Goal: Register for event/course: Register for event/course

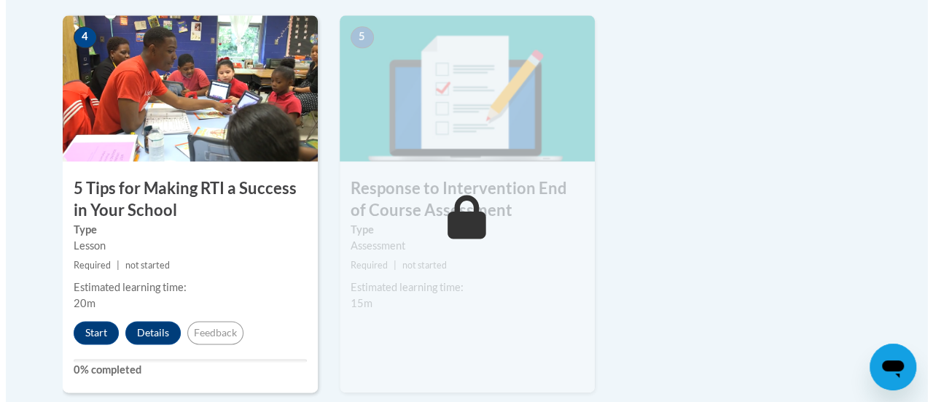
scroll to position [878, 0]
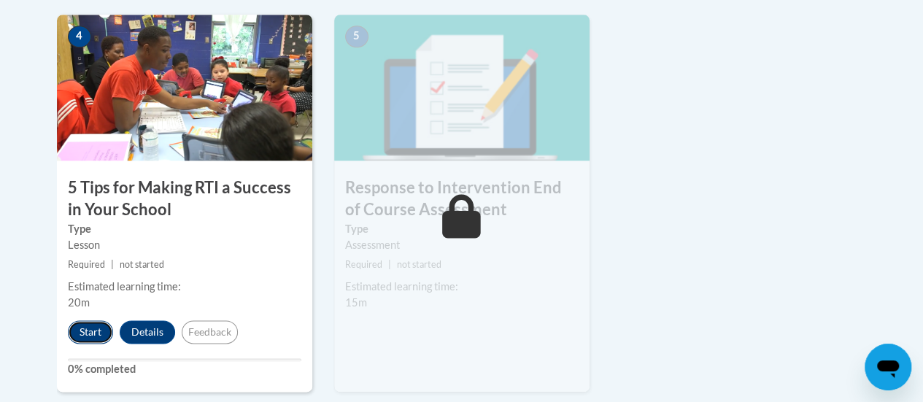
click at [92, 329] on button "Start" at bounding box center [90, 331] width 45 height 23
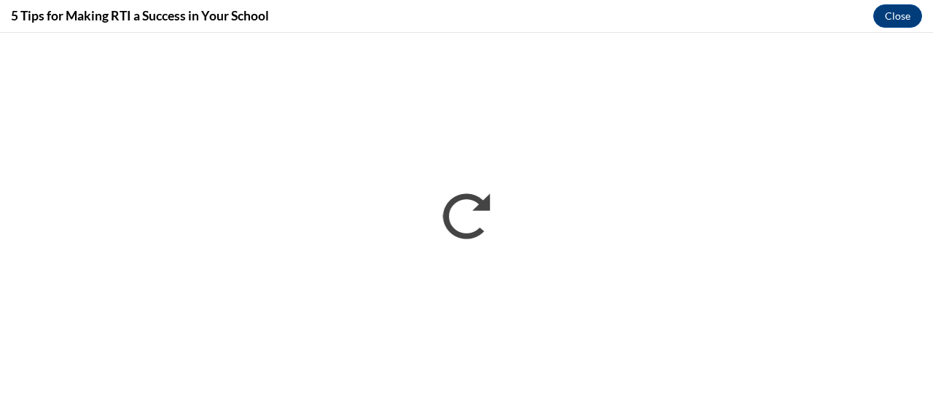
scroll to position [0, 0]
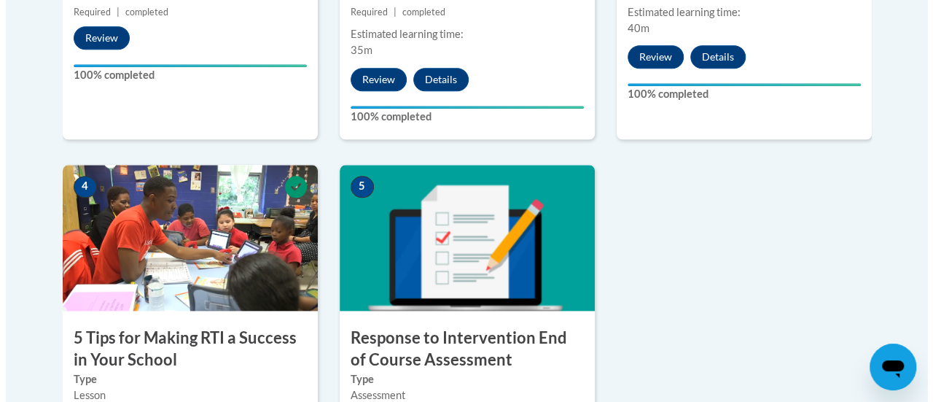
scroll to position [1092, 0]
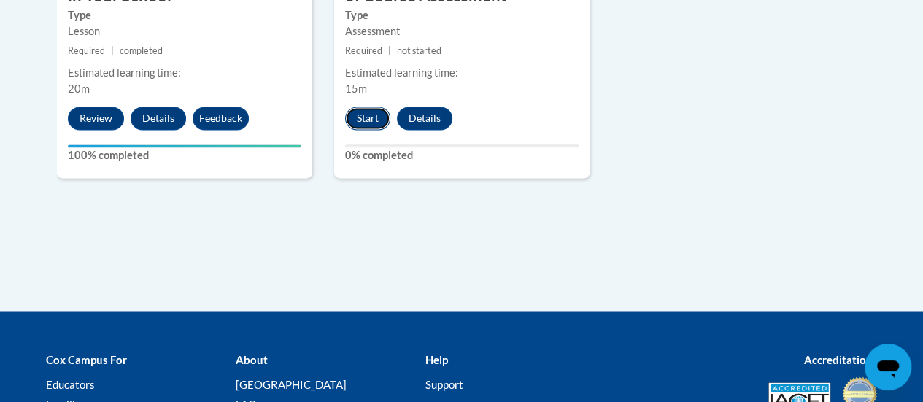
click at [366, 116] on button "Start" at bounding box center [367, 117] width 45 height 23
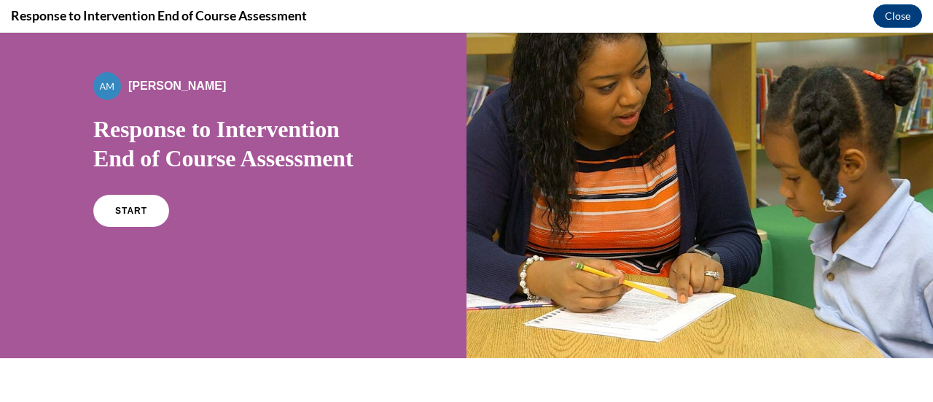
scroll to position [77, 0]
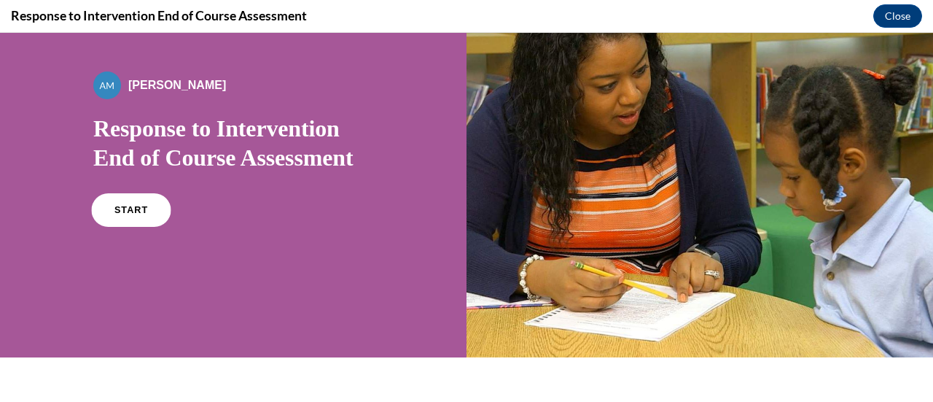
click at [121, 205] on span "START" at bounding box center [131, 210] width 34 height 11
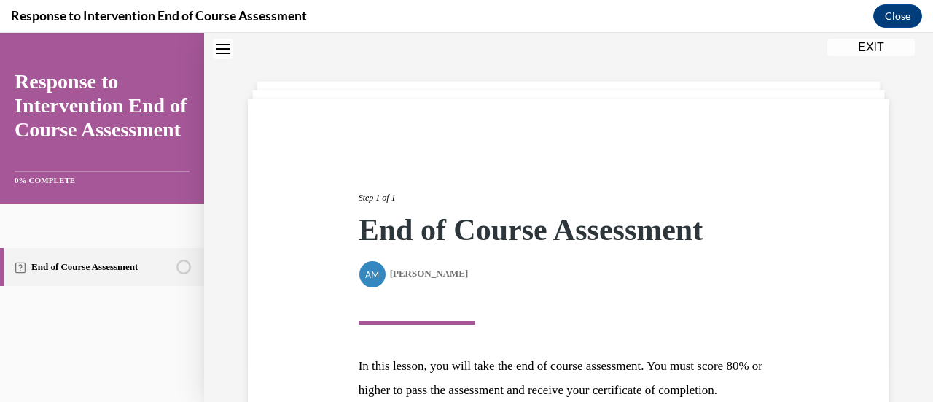
scroll to position [214, 0]
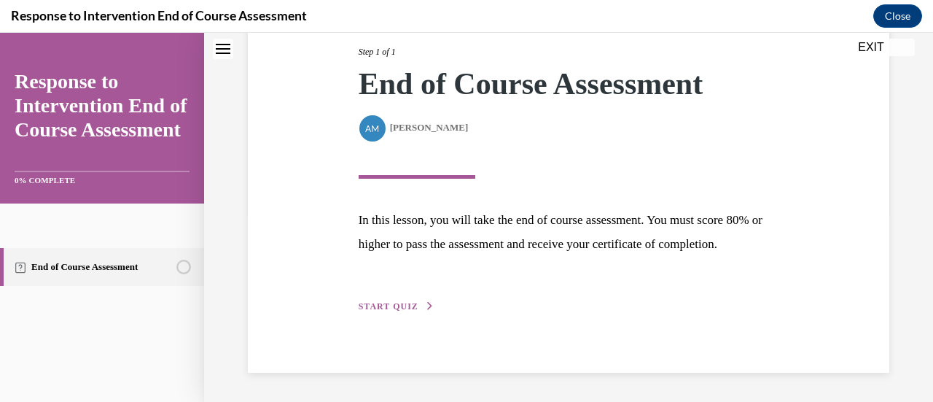
click at [410, 298] on div "Step 1 of 1 End of Course Assessment By Alexander Mackey Alexander Mackey In th…" at bounding box center [569, 163] width 443 height 303
click at [404, 304] on span "START QUIZ" at bounding box center [389, 306] width 60 height 10
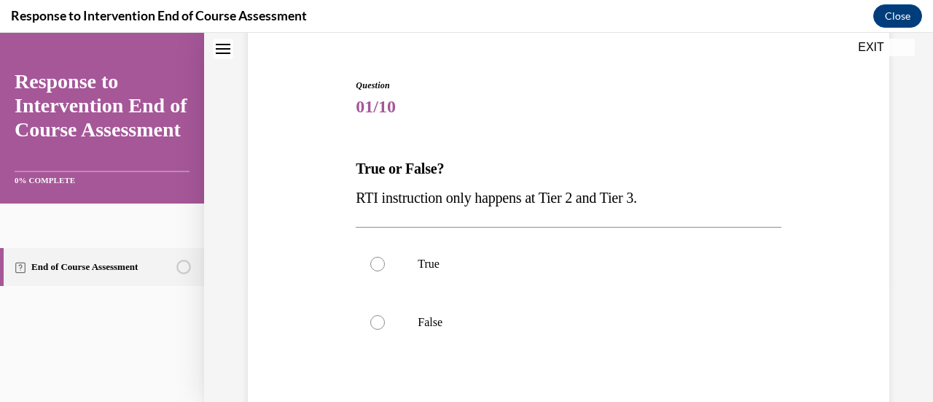
scroll to position [122, 0]
click at [442, 316] on label "False" at bounding box center [568, 324] width 425 height 58
click at [385, 317] on input "False" at bounding box center [377, 324] width 15 height 15
radio input "true"
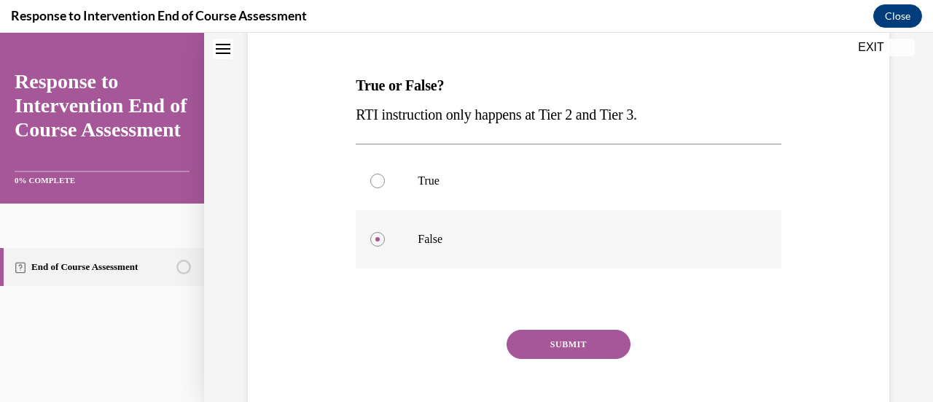
scroll to position [214, 0]
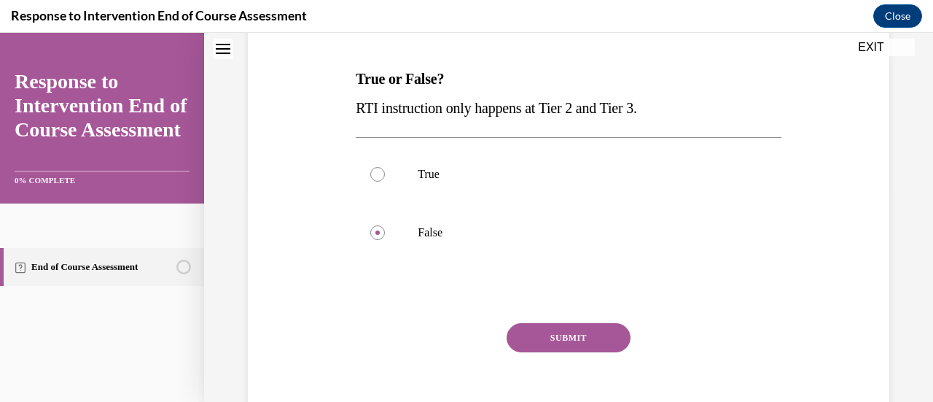
click at [548, 344] on button "SUBMIT" at bounding box center [569, 337] width 124 height 29
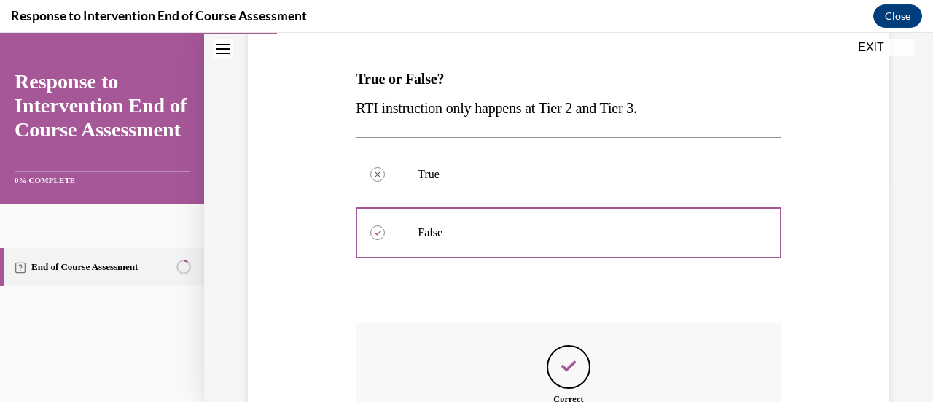
scroll to position [401, 0]
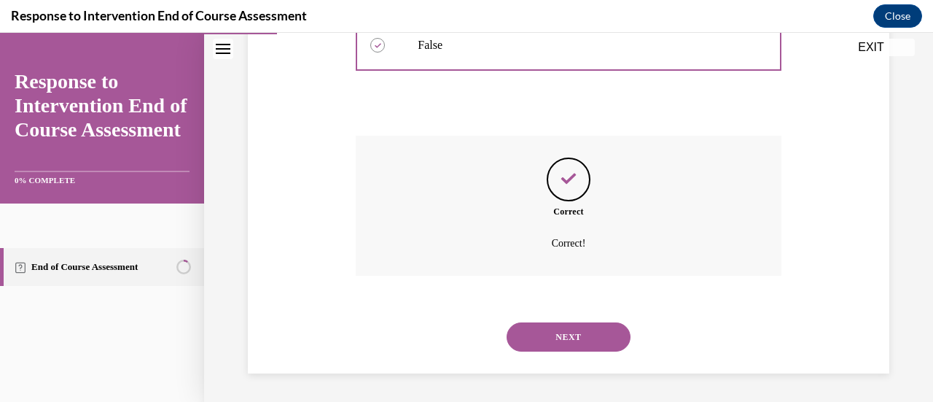
click at [562, 339] on button "NEXT" at bounding box center [569, 336] width 124 height 29
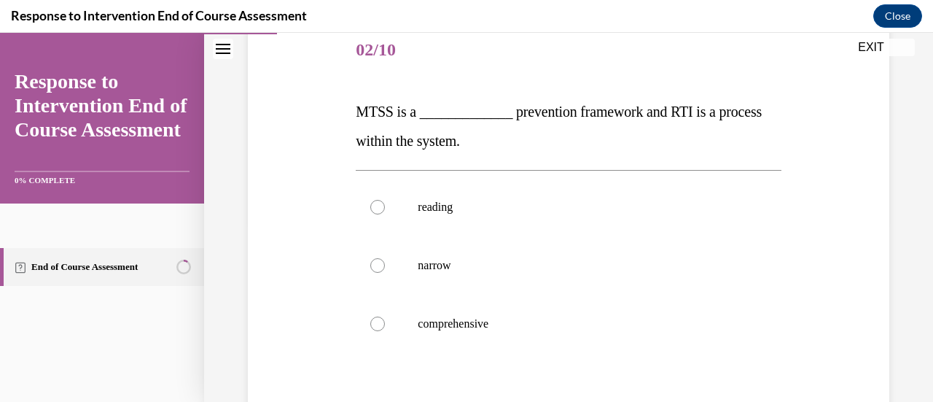
scroll to position [182, 0]
click at [489, 260] on p "narrow" at bounding box center [581, 264] width 327 height 15
click at [385, 260] on input "narrow" at bounding box center [377, 264] width 15 height 15
radio input "true"
click at [510, 310] on label "comprehensive" at bounding box center [568, 323] width 425 height 58
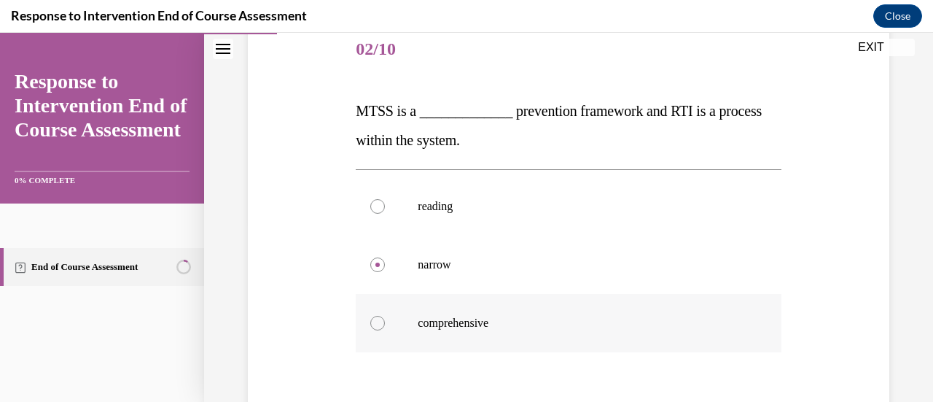
click at [385, 316] on input "comprehensive" at bounding box center [377, 323] width 15 height 15
radio input "true"
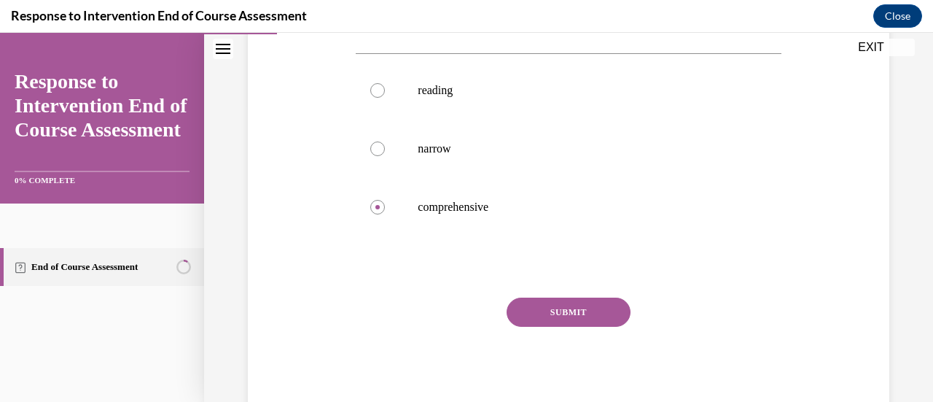
click at [546, 310] on button "SUBMIT" at bounding box center [569, 312] width 124 height 29
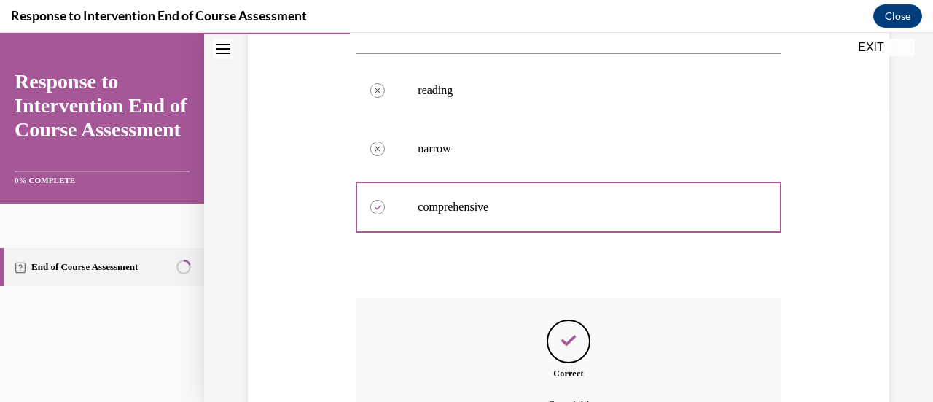
scroll to position [459, 0]
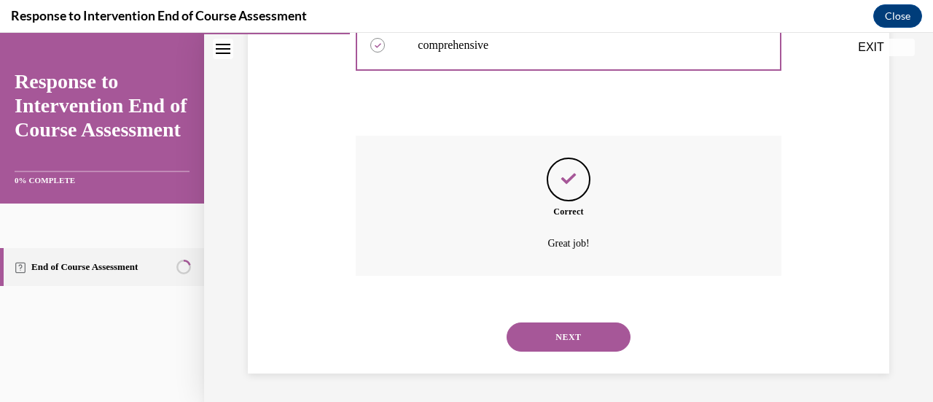
click at [558, 342] on button "NEXT" at bounding box center [569, 336] width 124 height 29
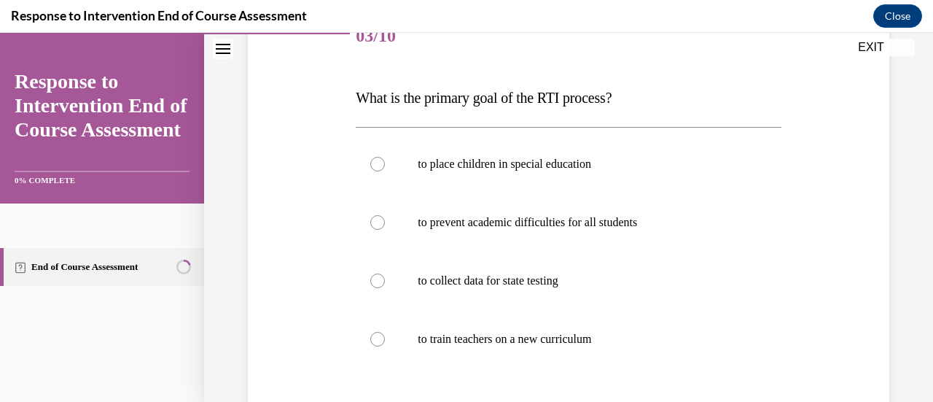
scroll to position [224, 0]
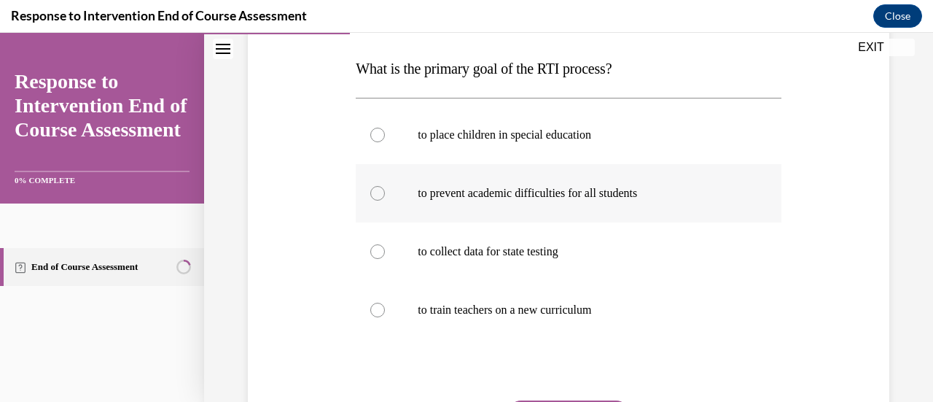
click at [614, 185] on label "to prevent academic difficulties for all students" at bounding box center [568, 193] width 425 height 58
click at [385, 186] on input "to prevent academic difficulties for all students" at bounding box center [377, 193] width 15 height 15
radio input "true"
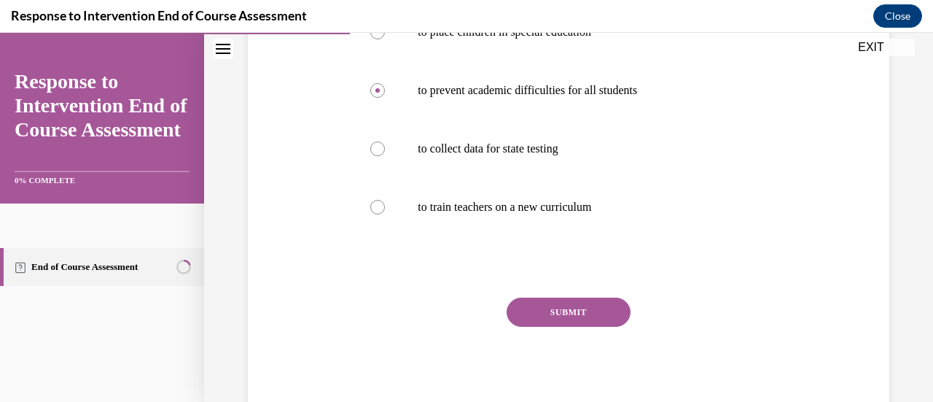
click at [555, 304] on button "SUBMIT" at bounding box center [569, 312] width 124 height 29
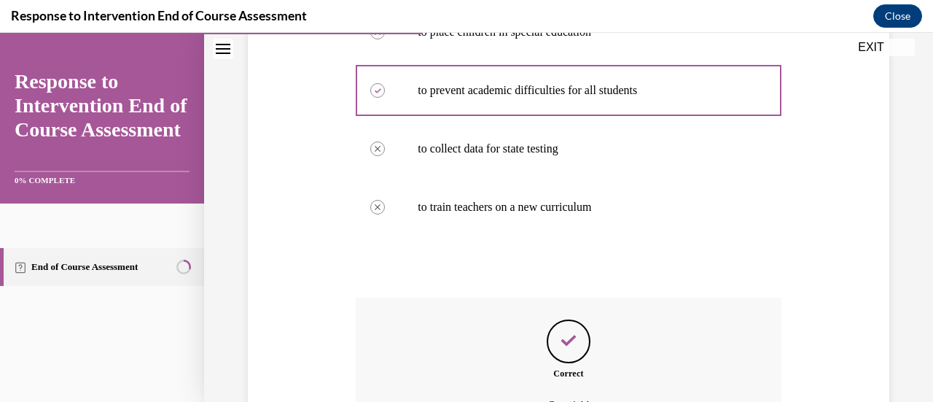
scroll to position [489, 0]
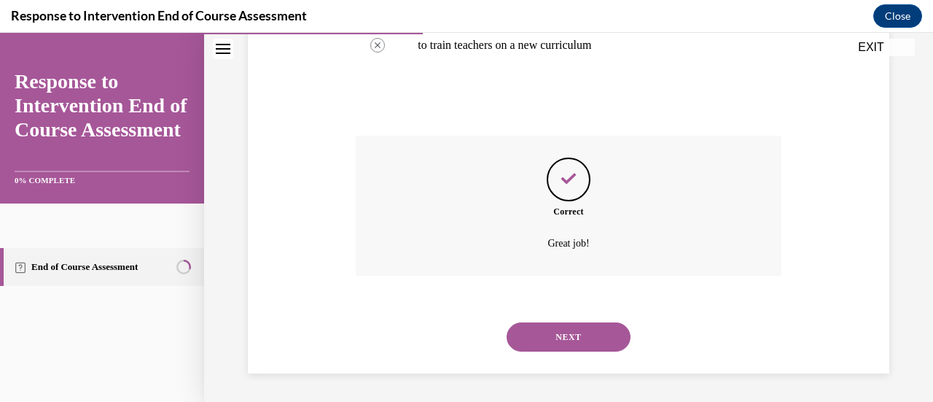
click at [574, 339] on button "NEXT" at bounding box center [569, 336] width 124 height 29
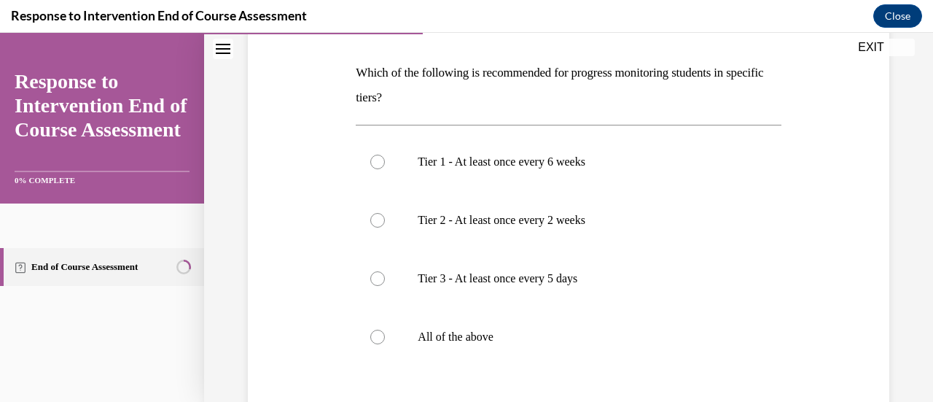
scroll to position [221, 0]
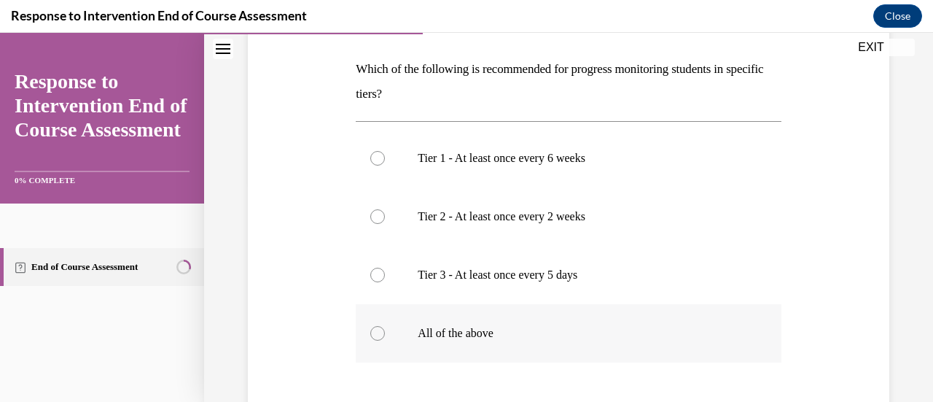
click at [531, 329] on p "All of the above" at bounding box center [581, 333] width 327 height 15
click at [385, 329] on input "All of the above" at bounding box center [377, 333] width 15 height 15
radio input "true"
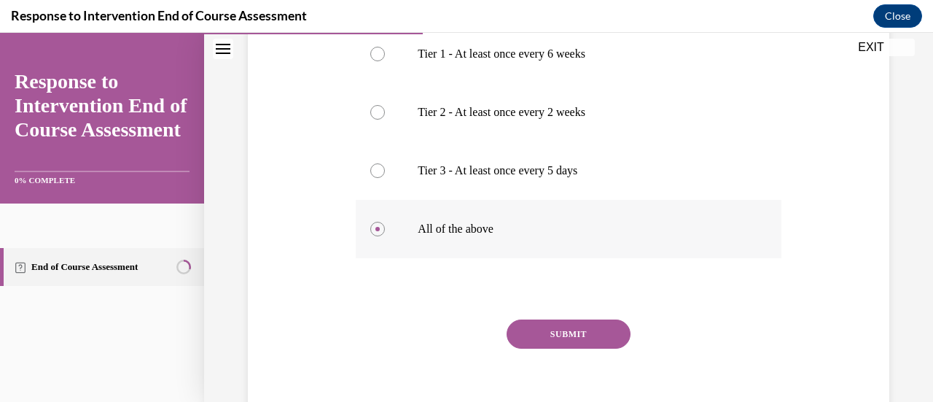
scroll to position [347, 0]
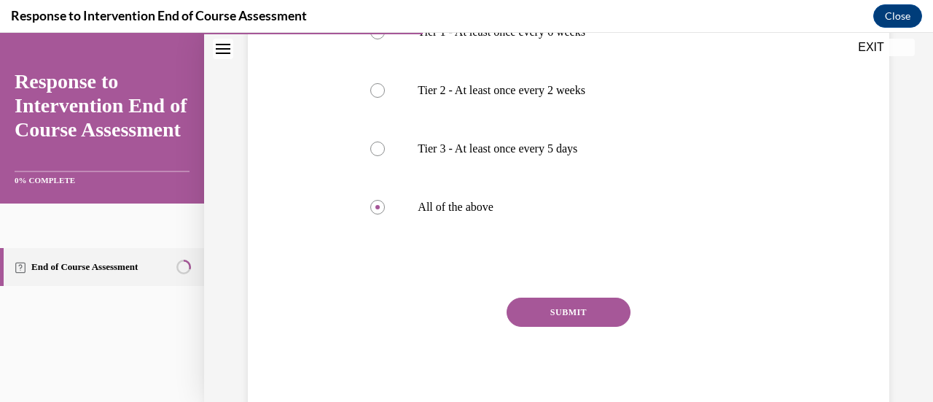
click at [551, 320] on button "SUBMIT" at bounding box center [569, 312] width 124 height 29
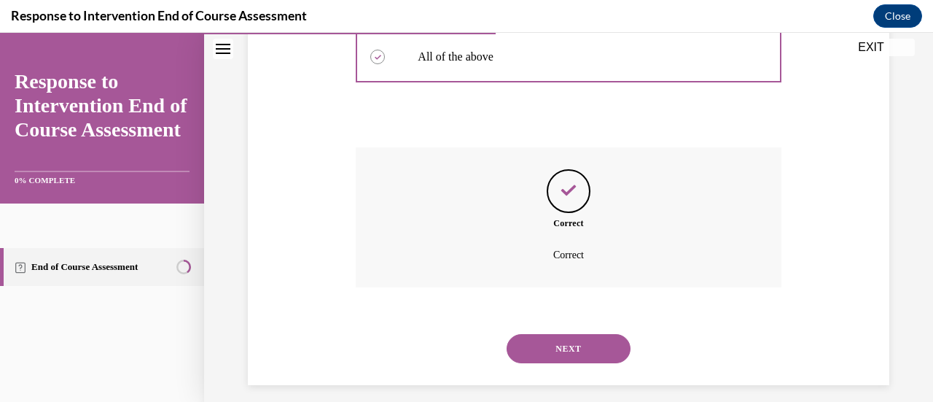
click at [559, 360] on button "NEXT" at bounding box center [569, 348] width 124 height 29
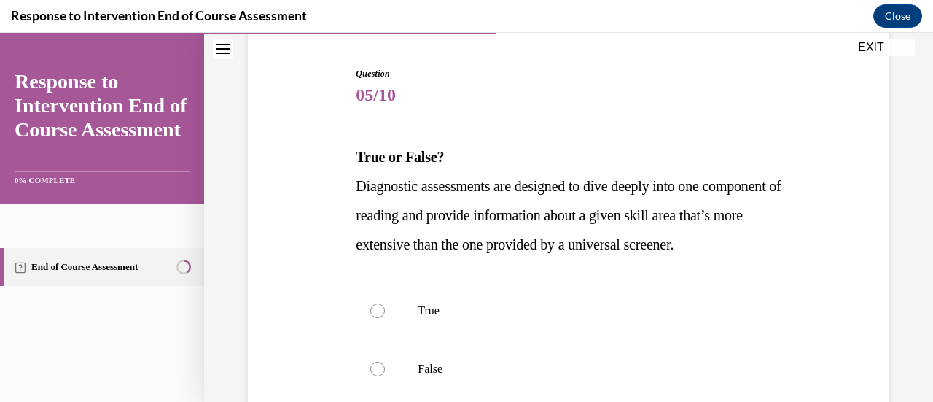
scroll to position [183, 0]
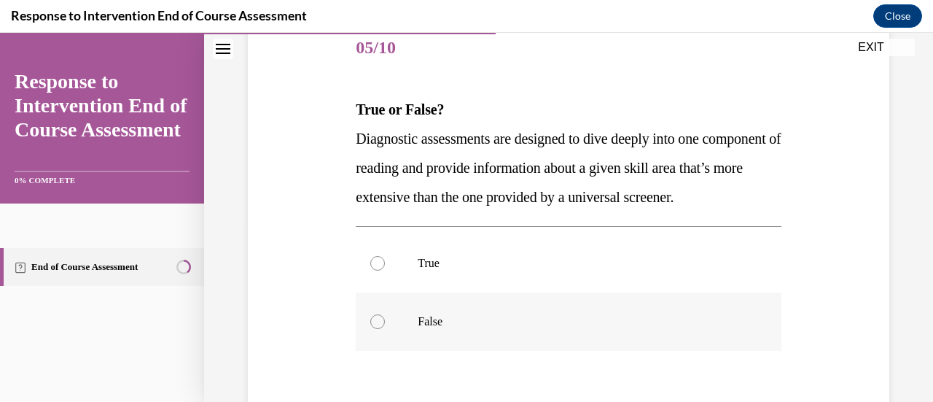
click at [498, 341] on label "False" at bounding box center [568, 321] width 425 height 58
click at [385, 329] on input "False" at bounding box center [377, 321] width 15 height 15
radio input "true"
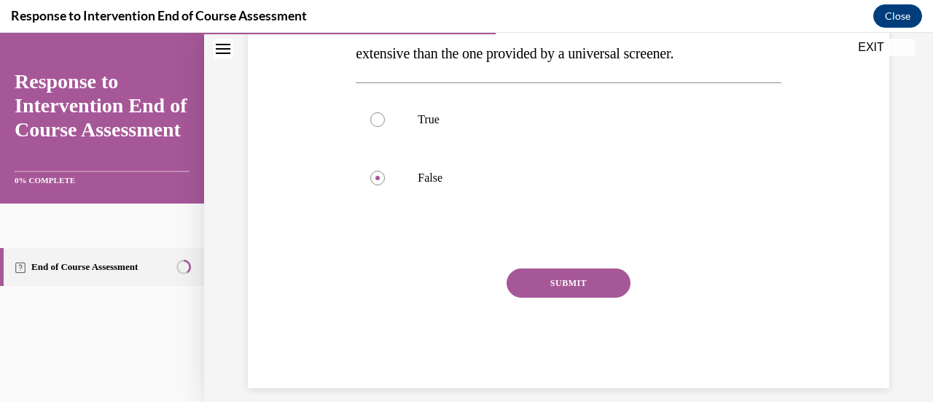
click at [556, 298] on button "SUBMIT" at bounding box center [569, 282] width 124 height 29
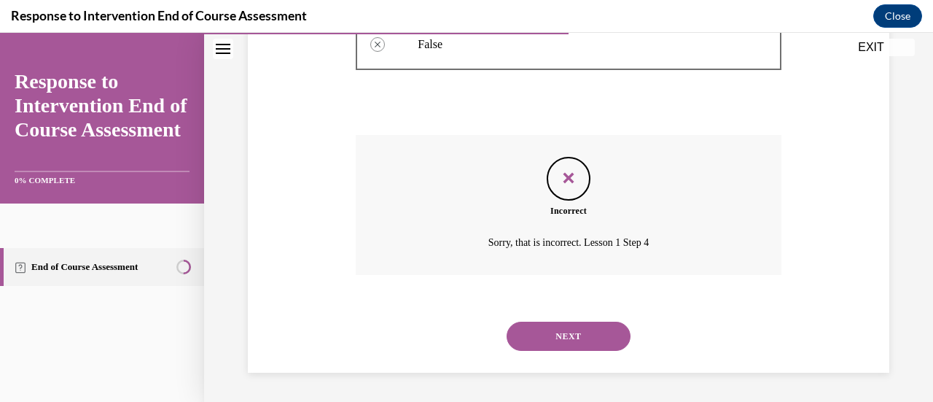
click at [566, 322] on button "NEXT" at bounding box center [569, 336] width 124 height 29
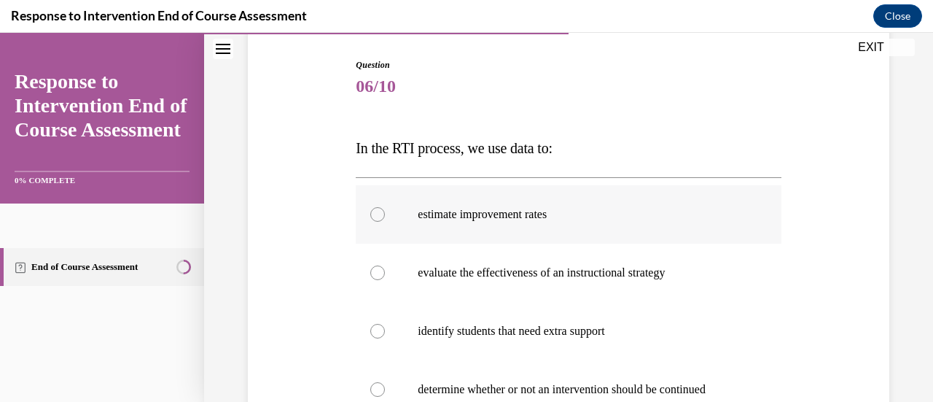
scroll to position [152, 0]
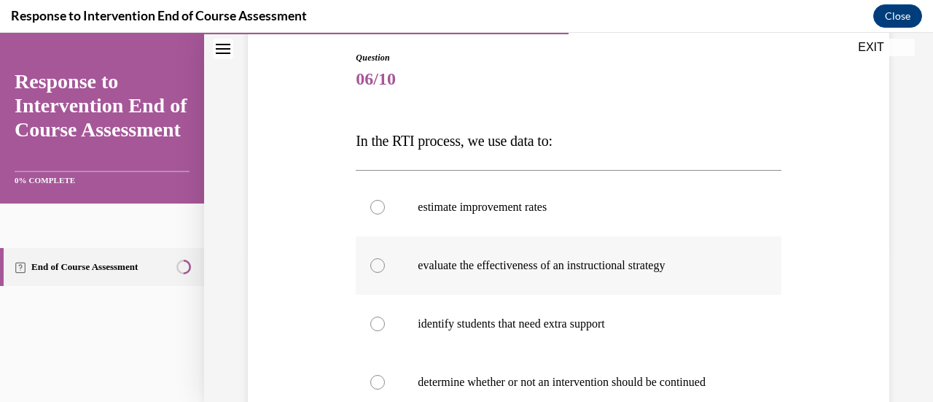
click at [577, 255] on label "evaluate the effectiveness of an instructional strategy" at bounding box center [568, 265] width 425 height 58
click at [385, 258] on input "evaluate the effectiveness of an instructional strategy" at bounding box center [377, 265] width 15 height 15
radio input "true"
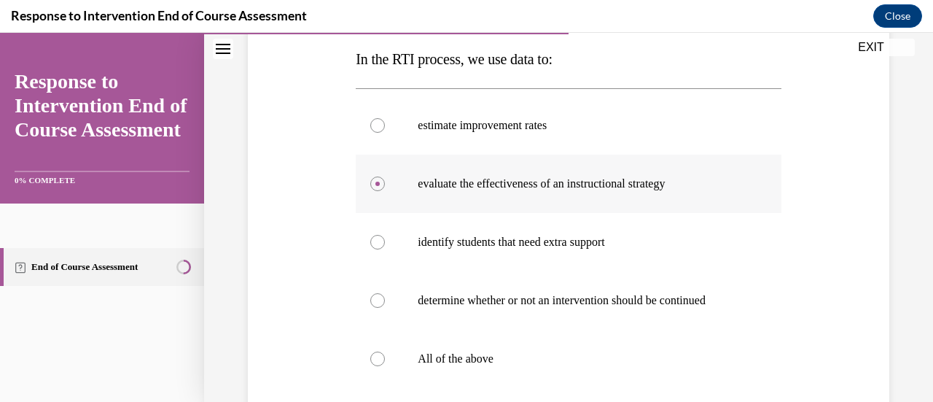
scroll to position [385, 0]
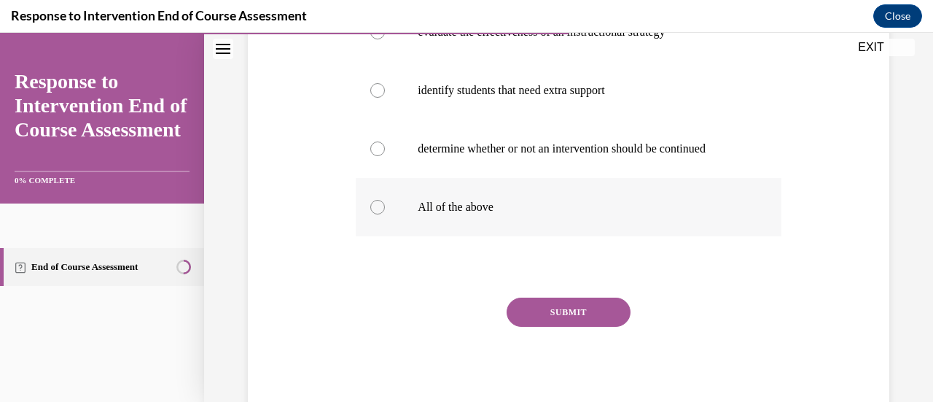
click at [473, 204] on p "All of the above" at bounding box center [581, 207] width 327 height 15
click at [385, 204] on input "All of the above" at bounding box center [377, 207] width 15 height 15
radio input "true"
click at [543, 295] on div "Question 06/10 In the RTI process, we use data to: estimate improvement rates e…" at bounding box center [568, 117] width 425 height 599
click at [556, 311] on button "SUBMIT" at bounding box center [569, 312] width 124 height 29
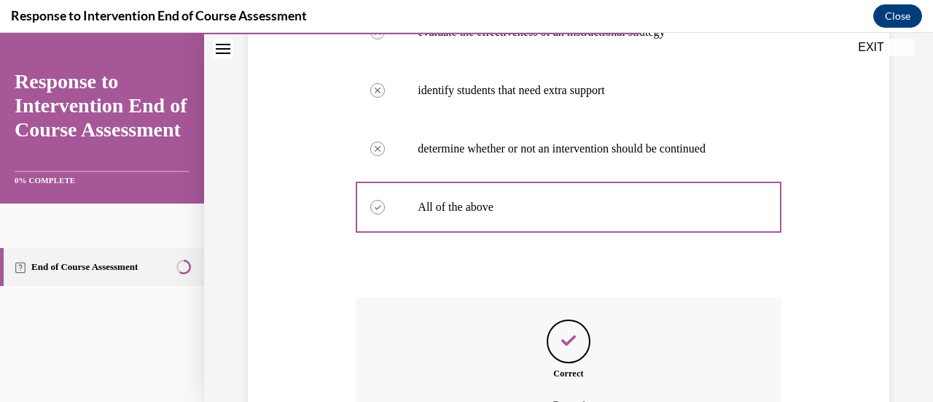
scroll to position [547, 0]
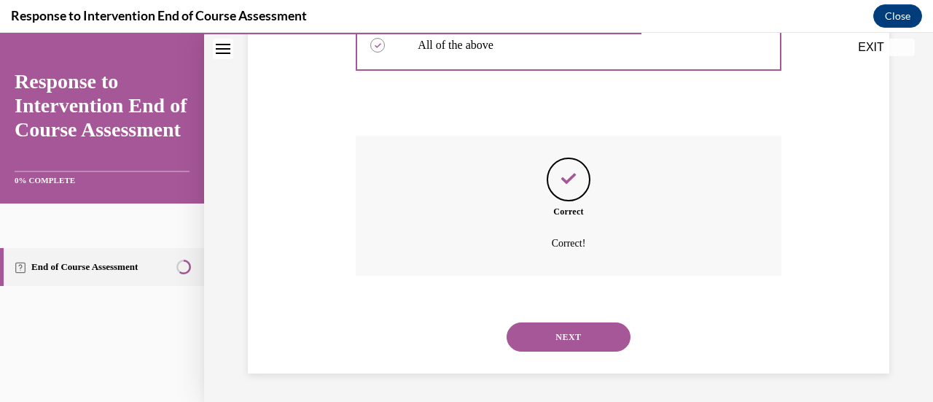
click at [559, 327] on button "NEXT" at bounding box center [569, 336] width 124 height 29
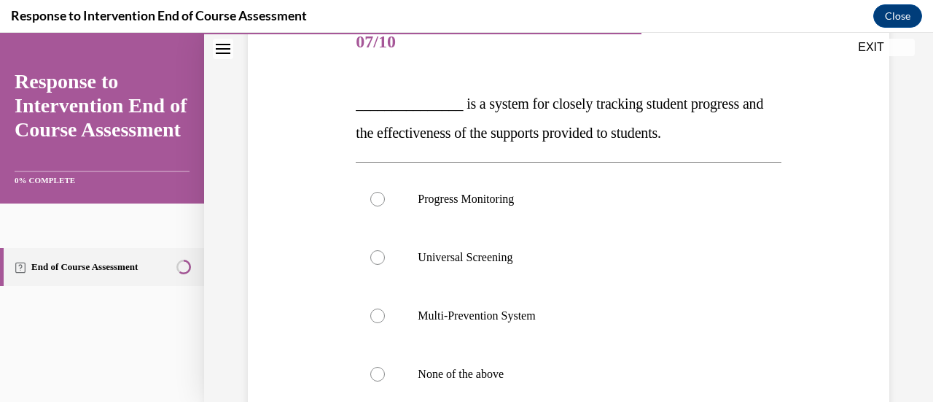
scroll to position [192, 0]
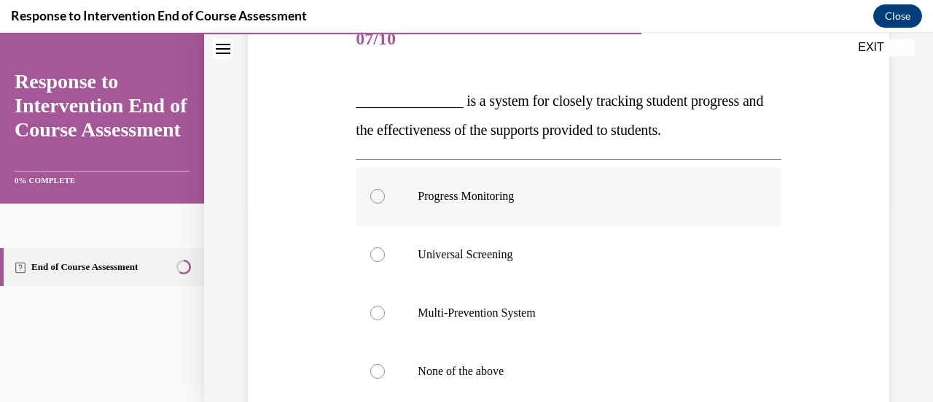
click at [570, 203] on label "Progress Monitoring" at bounding box center [568, 196] width 425 height 58
click at [385, 203] on input "Progress Monitoring" at bounding box center [377, 196] width 15 height 15
radio input "true"
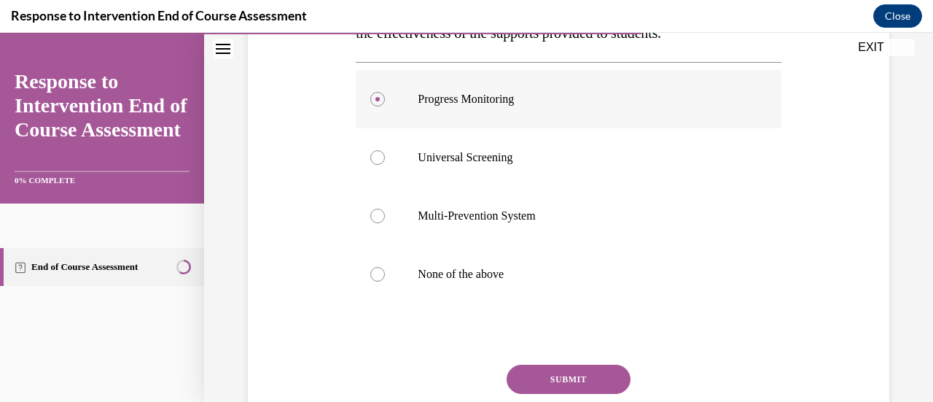
scroll to position [356, 0]
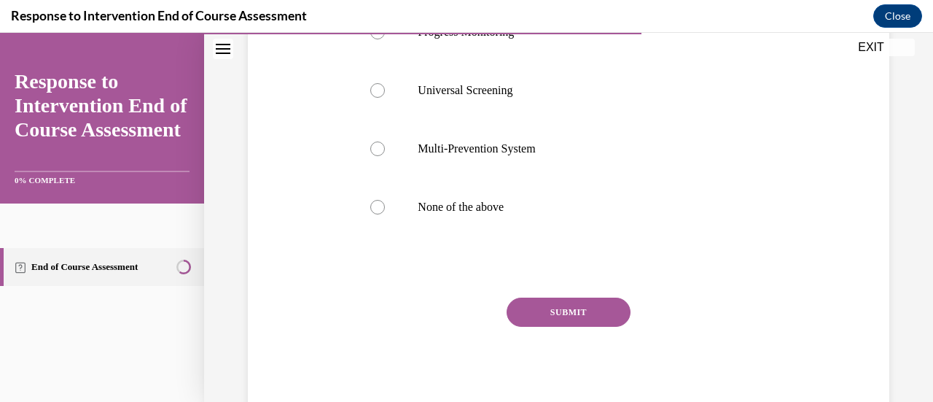
click at [548, 319] on button "SUBMIT" at bounding box center [569, 312] width 124 height 29
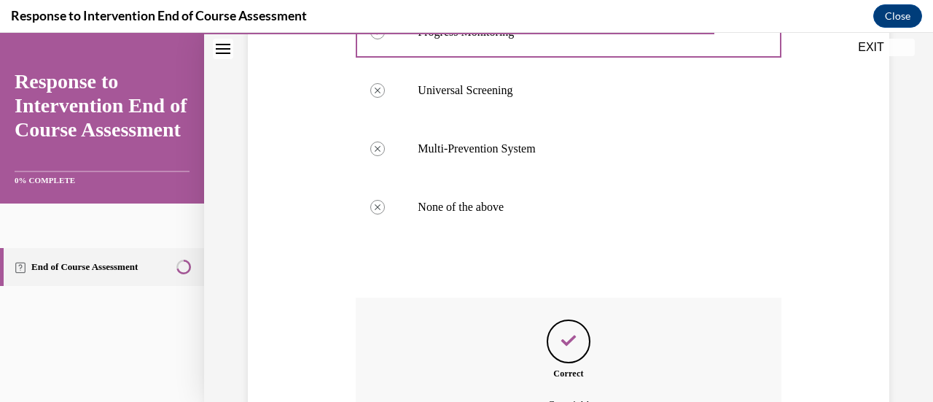
scroll to position [518, 0]
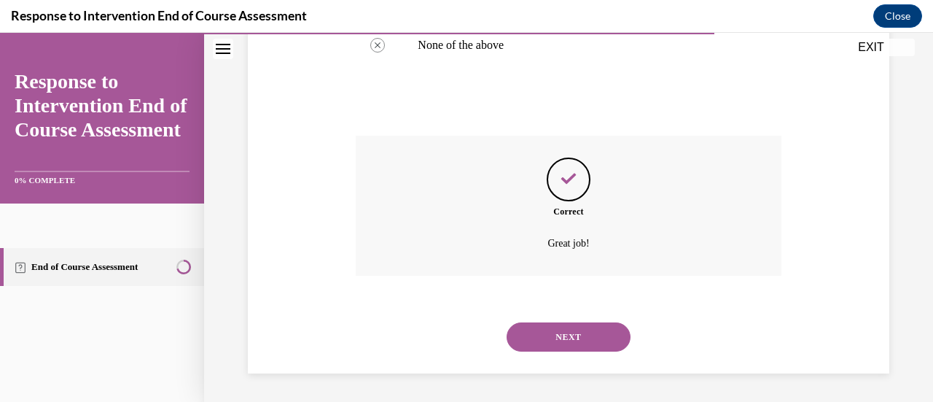
click at [562, 339] on button "NEXT" at bounding box center [569, 336] width 124 height 29
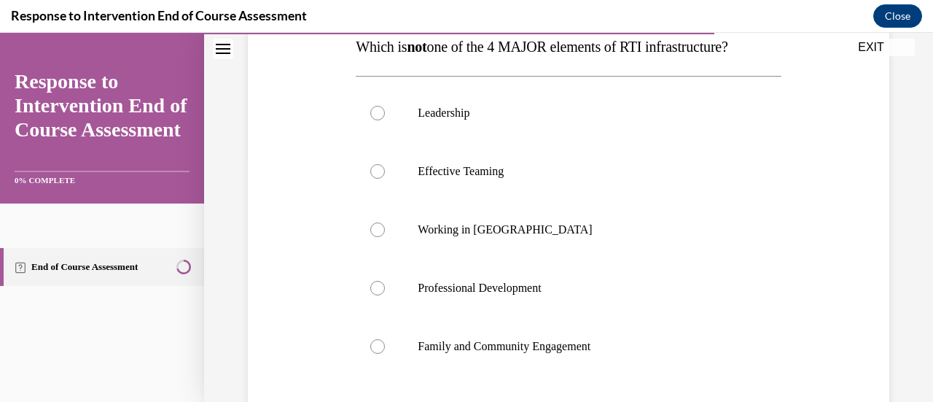
scroll to position [247, 0]
click at [546, 118] on label "Leadership" at bounding box center [568, 111] width 425 height 58
click at [385, 118] on input "Leadership" at bounding box center [377, 111] width 15 height 15
radio input "true"
click at [510, 244] on label "Working in Silos" at bounding box center [568, 228] width 425 height 58
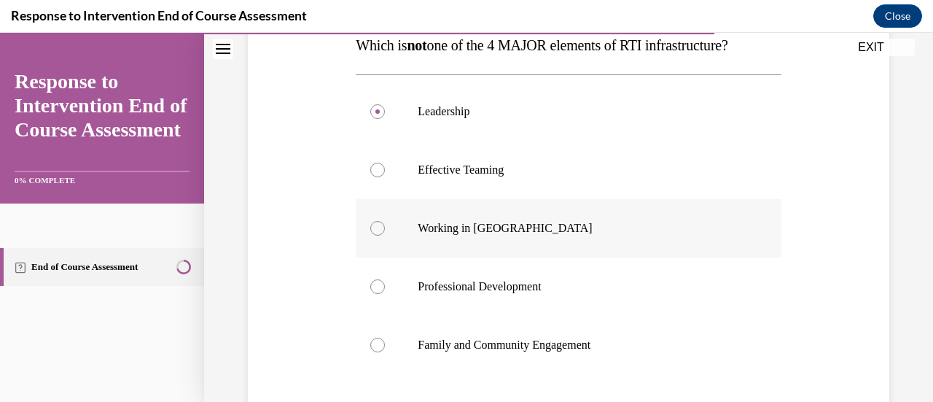
click at [385, 236] on input "Working in Silos" at bounding box center [377, 228] width 15 height 15
radio input "true"
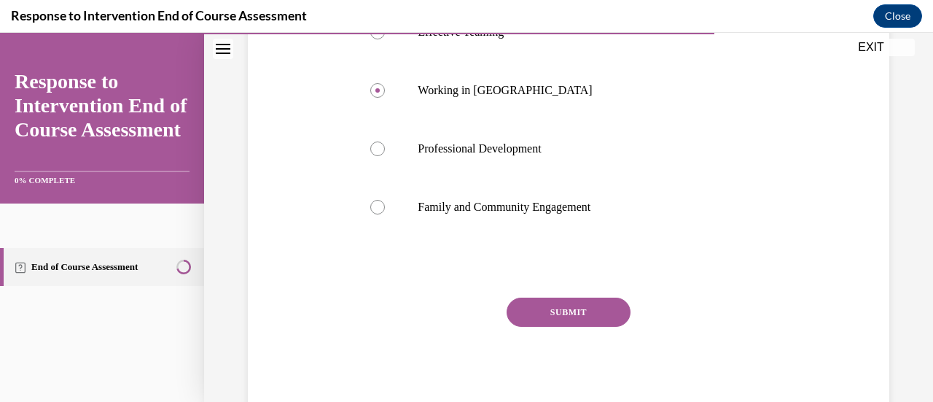
click at [571, 311] on button "SUBMIT" at bounding box center [569, 312] width 124 height 29
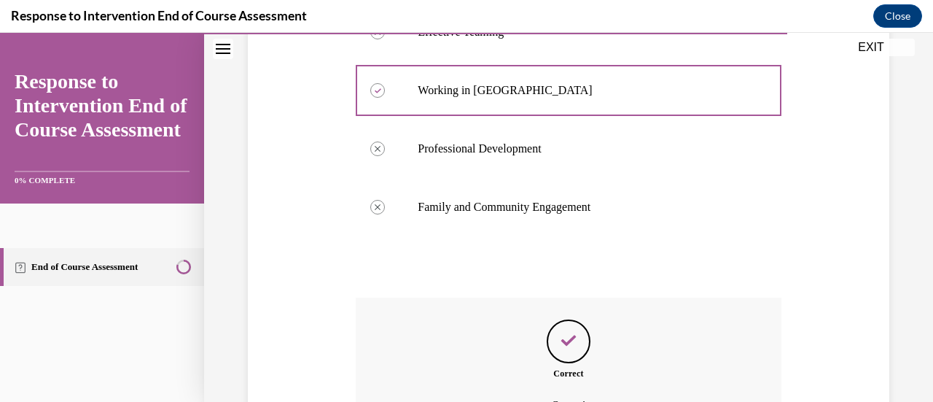
scroll to position [547, 0]
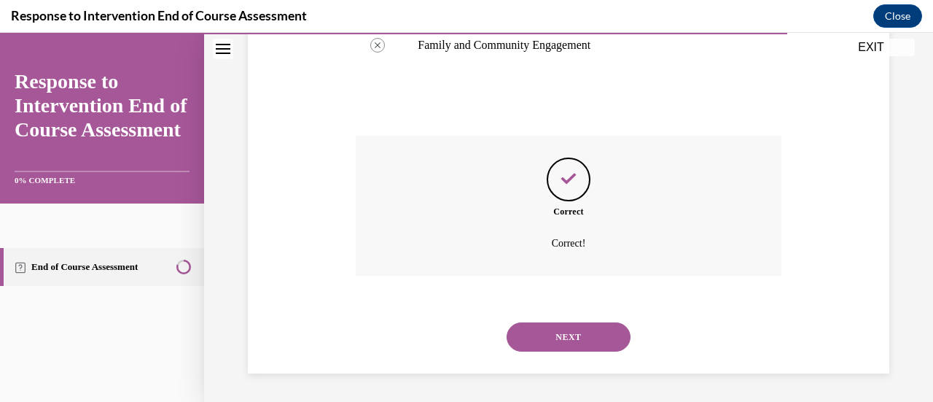
click at [579, 335] on button "NEXT" at bounding box center [569, 336] width 124 height 29
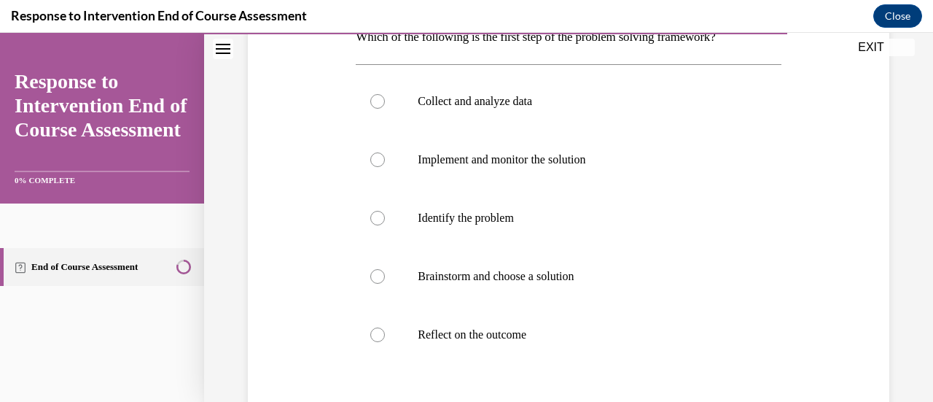
scroll to position [254, 0]
click at [543, 190] on label "Identify the problem" at bounding box center [568, 217] width 425 height 58
click at [385, 210] on input "Identify the problem" at bounding box center [377, 217] width 15 height 15
radio input "true"
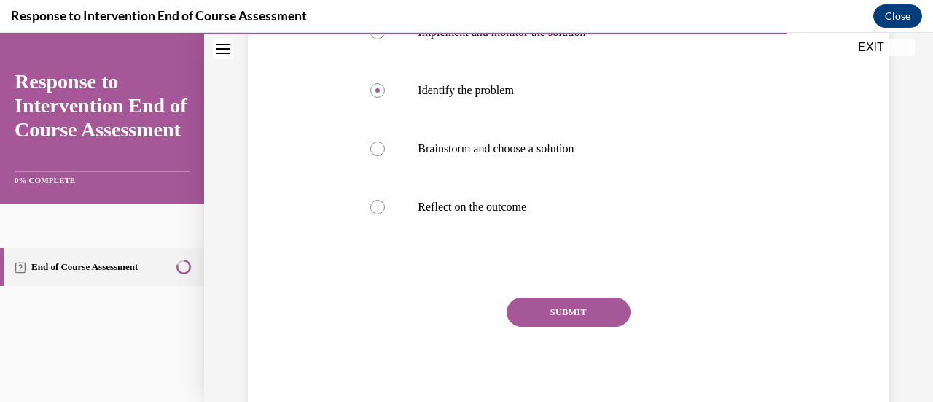
click at [586, 316] on button "SUBMIT" at bounding box center [569, 312] width 124 height 29
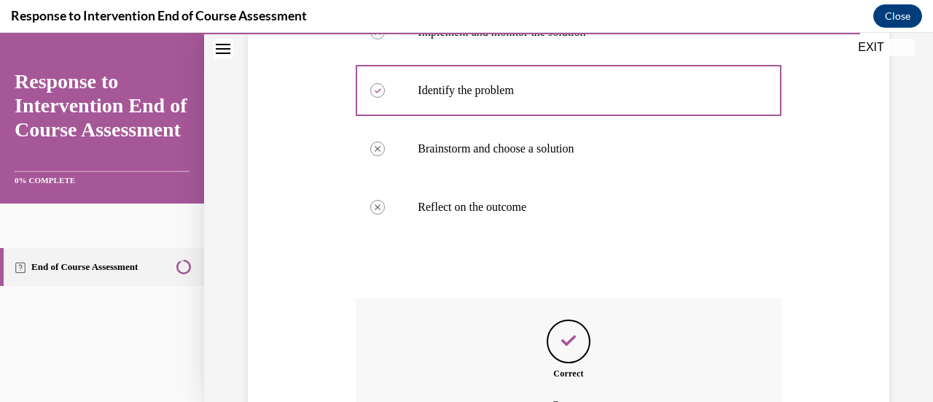
scroll to position [543, 0]
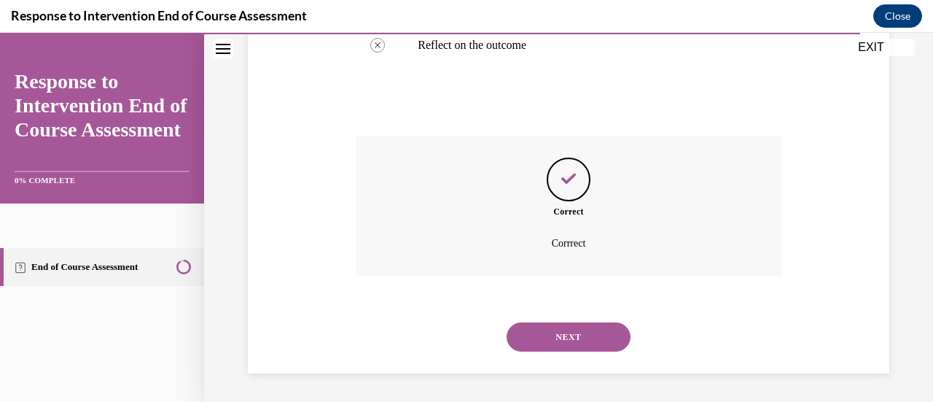
click at [569, 337] on button "NEXT" at bounding box center [569, 336] width 124 height 29
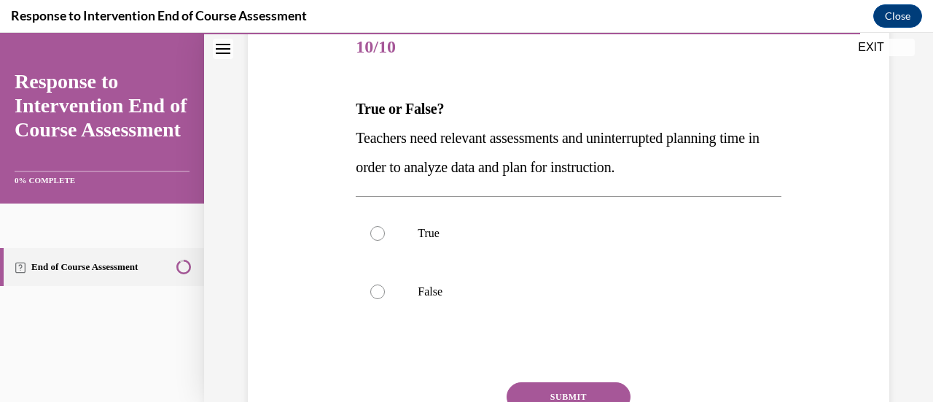
scroll to position [189, 0]
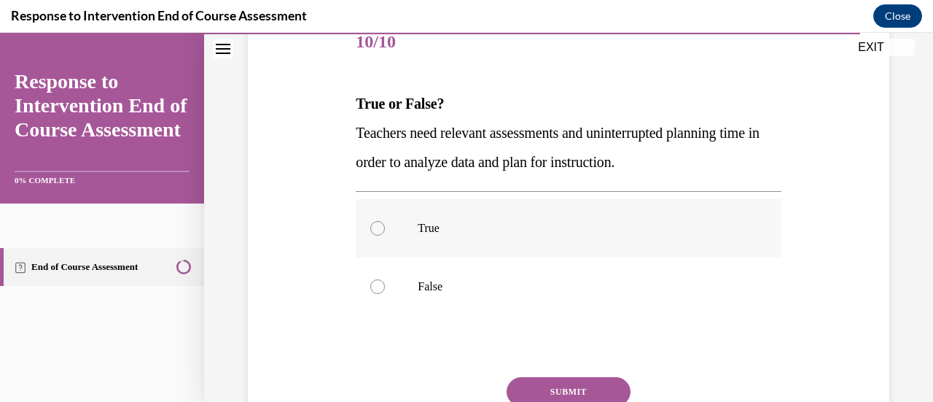
click at [540, 255] on label "True" at bounding box center [568, 228] width 425 height 58
click at [385, 236] on input "True" at bounding box center [377, 228] width 15 height 15
radio input "true"
click at [564, 378] on button "SUBMIT" at bounding box center [569, 391] width 124 height 29
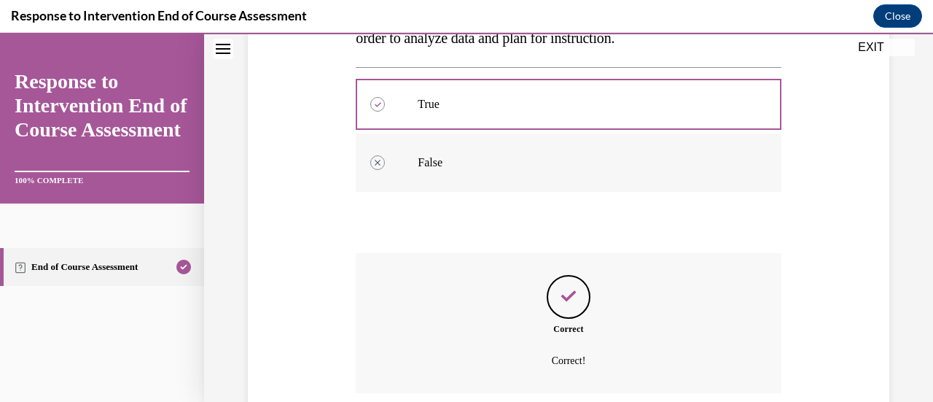
scroll to position [430, 0]
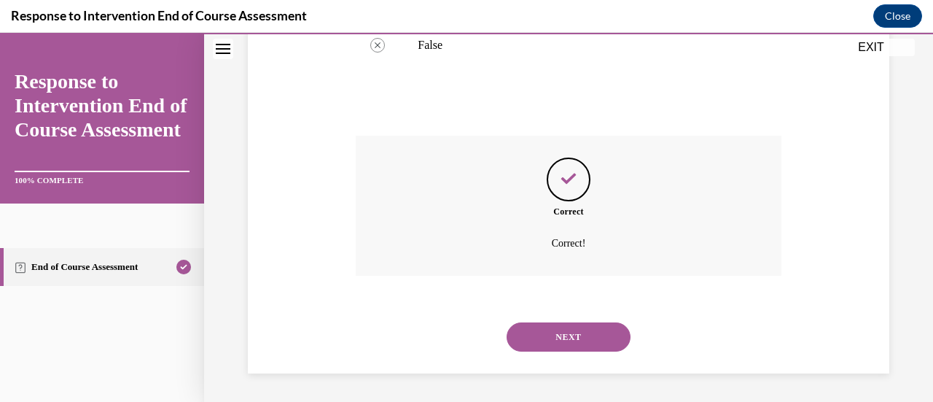
click at [591, 332] on button "NEXT" at bounding box center [569, 336] width 124 height 29
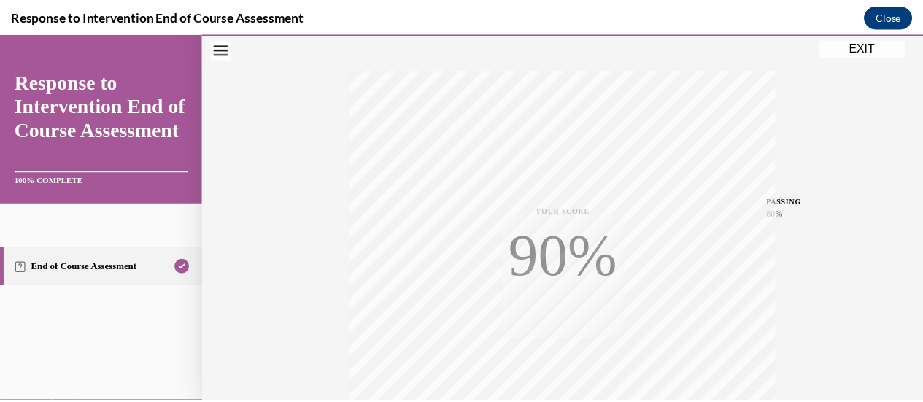
scroll to position [378, 0]
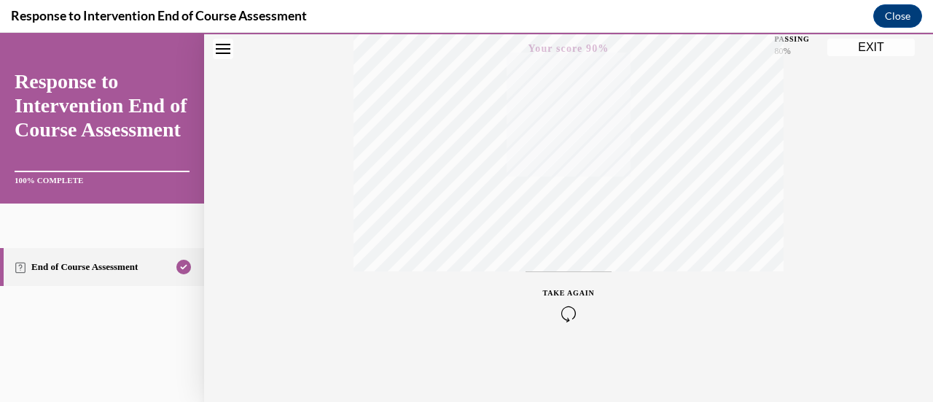
click at [878, 43] on button "EXIT" at bounding box center [872, 48] width 88 height 18
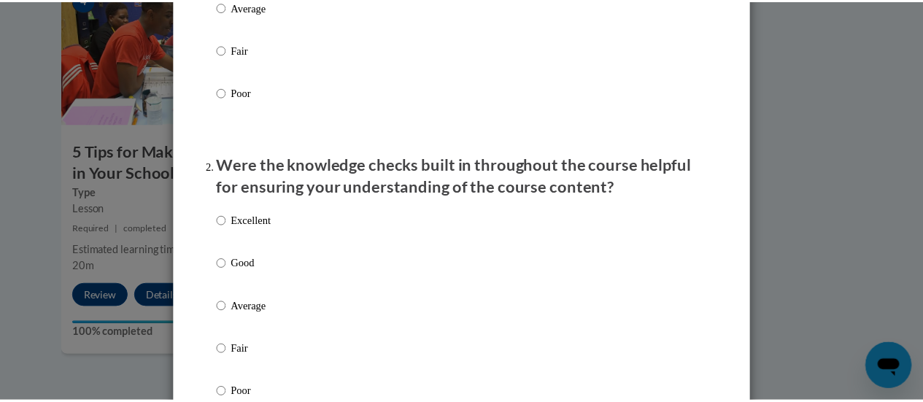
scroll to position [0, 0]
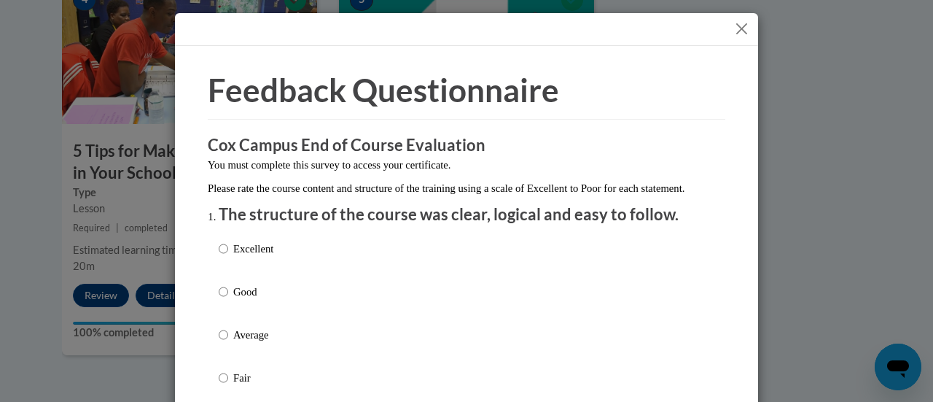
click at [739, 27] on button "Close" at bounding box center [742, 29] width 18 height 18
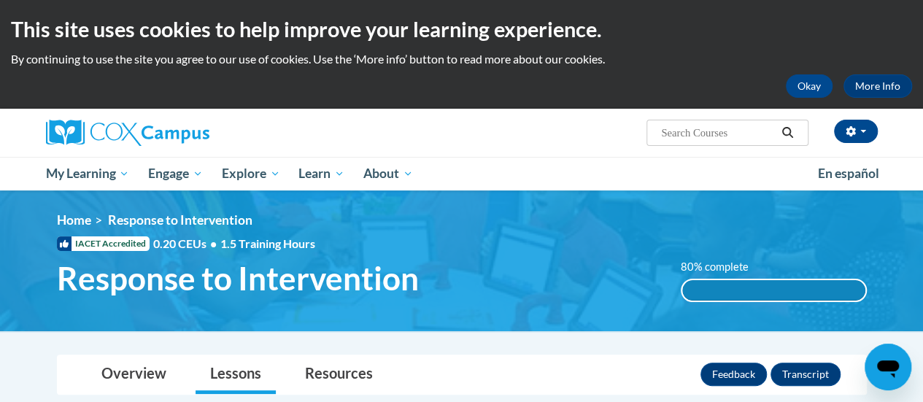
click at [713, 136] on input "Search..." at bounding box center [717, 133] width 117 height 18
type input "teaching writing"
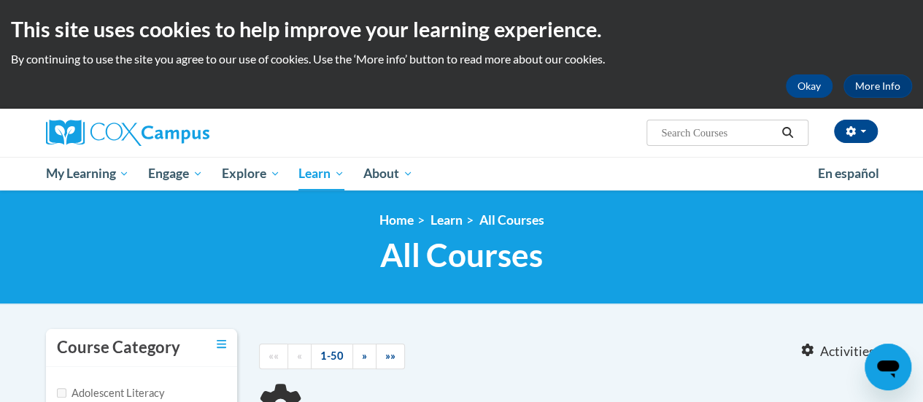
type input "teaching writing"
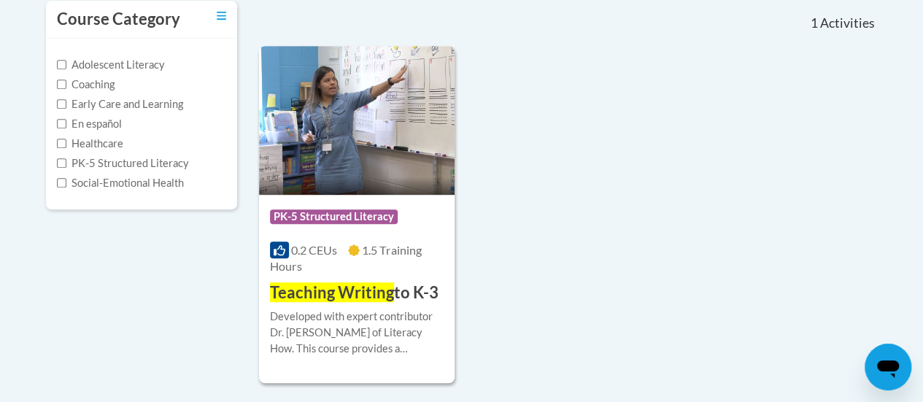
scroll to position [331, 0]
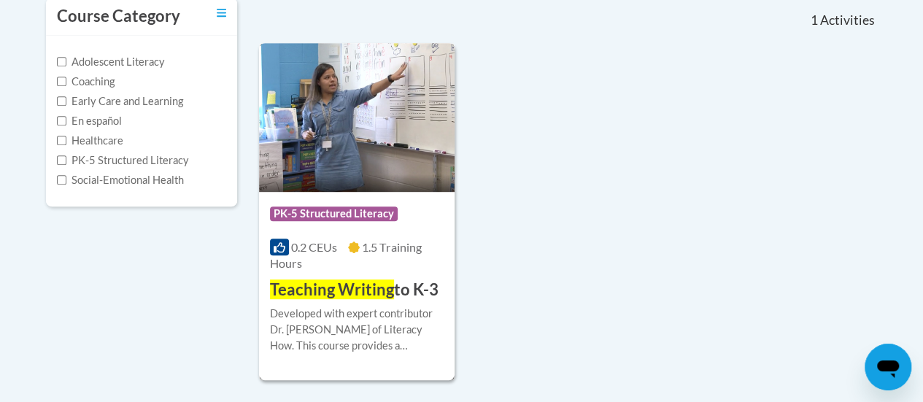
click at [394, 280] on h3 "Teaching Writing to K-3" at bounding box center [354, 290] width 168 height 23
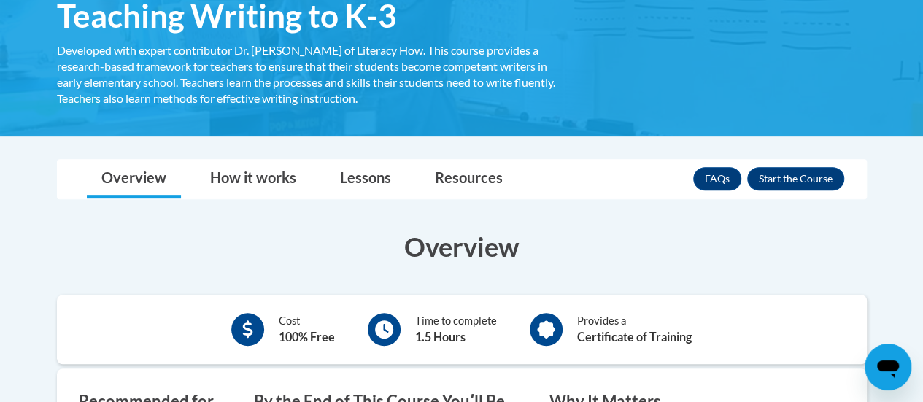
scroll to position [263, 0]
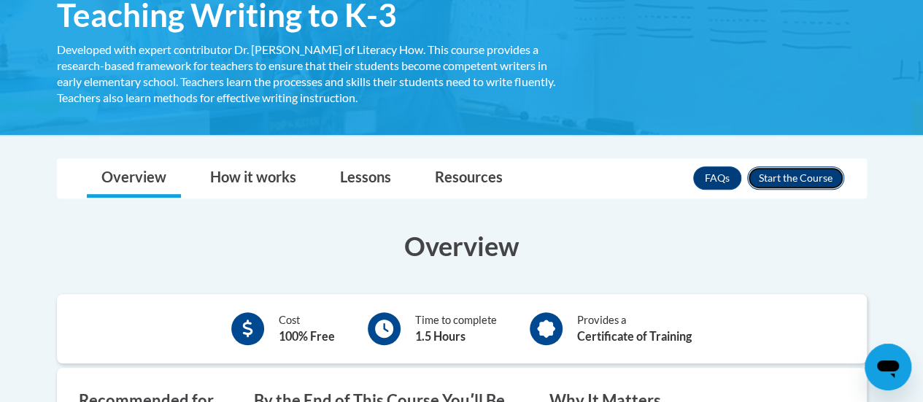
click at [785, 183] on button "Enroll" at bounding box center [795, 177] width 97 height 23
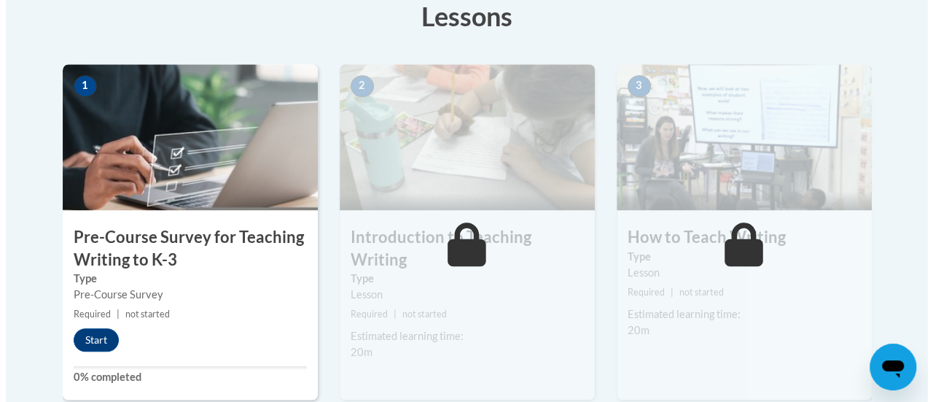
scroll to position [418, 0]
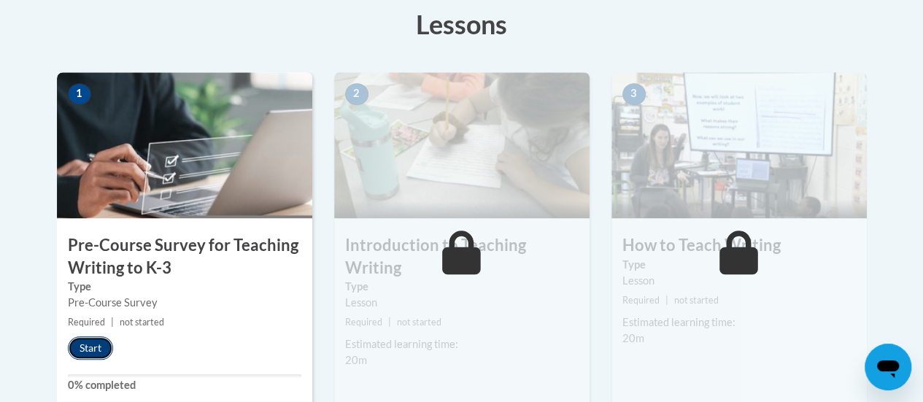
click at [96, 349] on button "Start" at bounding box center [90, 347] width 45 height 23
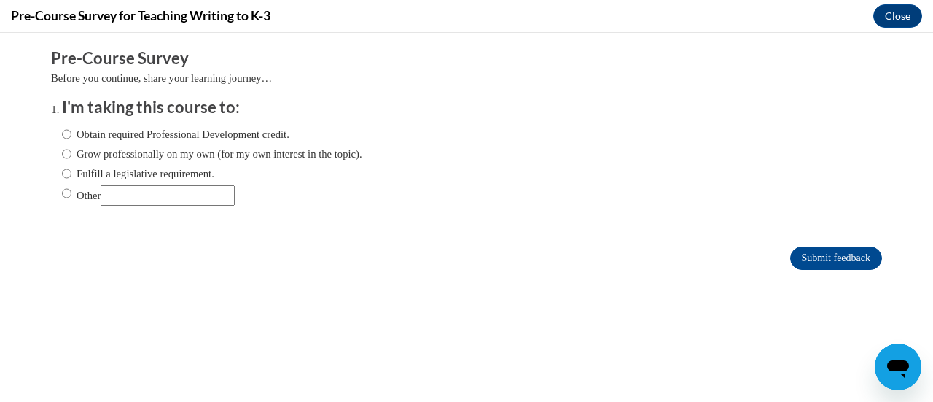
scroll to position [0, 0]
click at [158, 168] on label "Fulfill a legislative requirement." at bounding box center [138, 174] width 152 height 16
click at [71, 168] on input "Fulfill a legislative requirement." at bounding box center [66, 174] width 9 height 16
radio input "true"
click at [274, 129] on label "Obtain required Professional Development credit." at bounding box center [176, 134] width 228 height 16
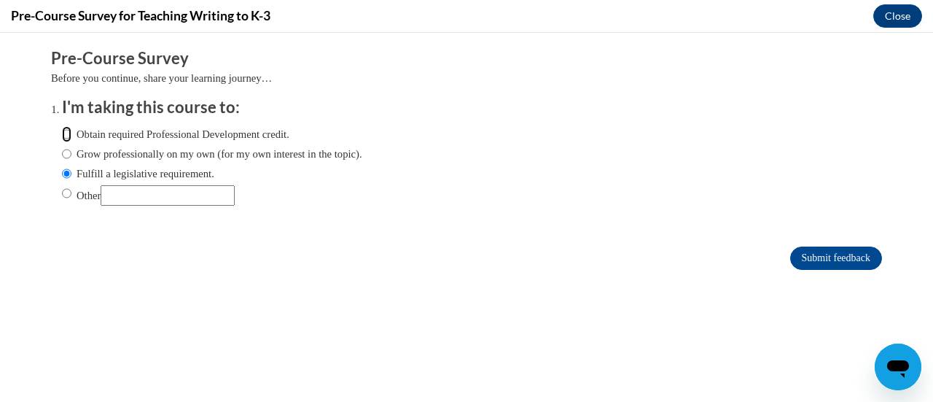
click at [71, 129] on input "Obtain required Professional Development credit." at bounding box center [66, 134] width 9 height 16
radio input "true"
click at [815, 263] on input "Submit feedback" at bounding box center [837, 257] width 92 height 23
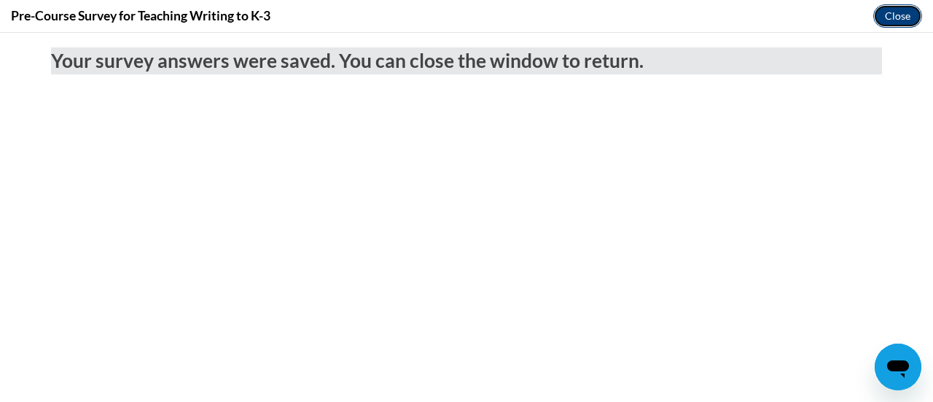
click at [884, 14] on button "Close" at bounding box center [898, 15] width 49 height 23
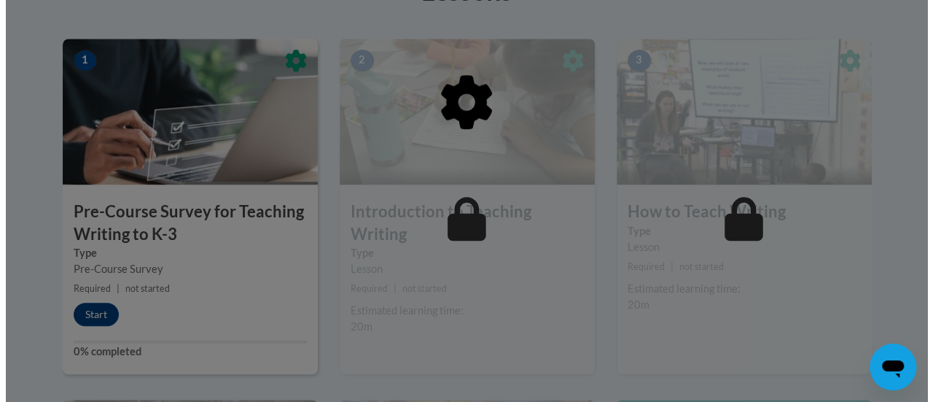
scroll to position [456, 0]
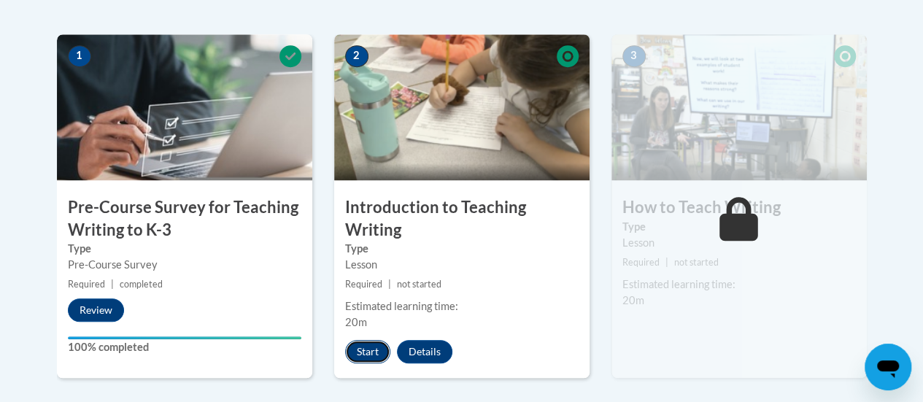
click at [360, 349] on button "Start" at bounding box center [367, 351] width 45 height 23
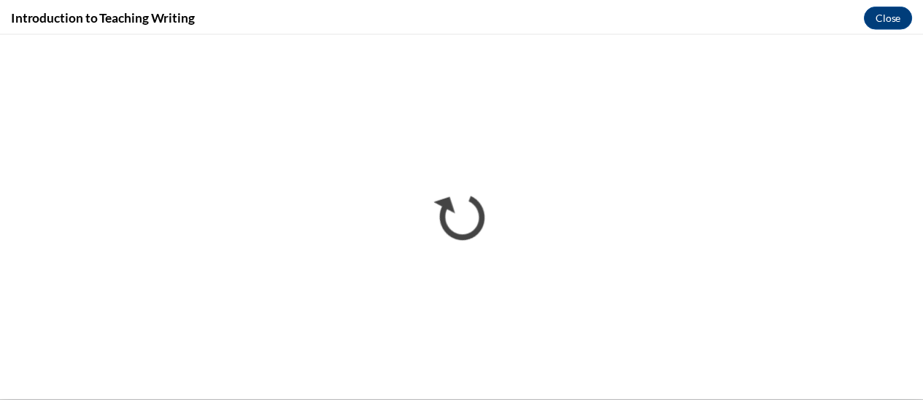
scroll to position [0, 0]
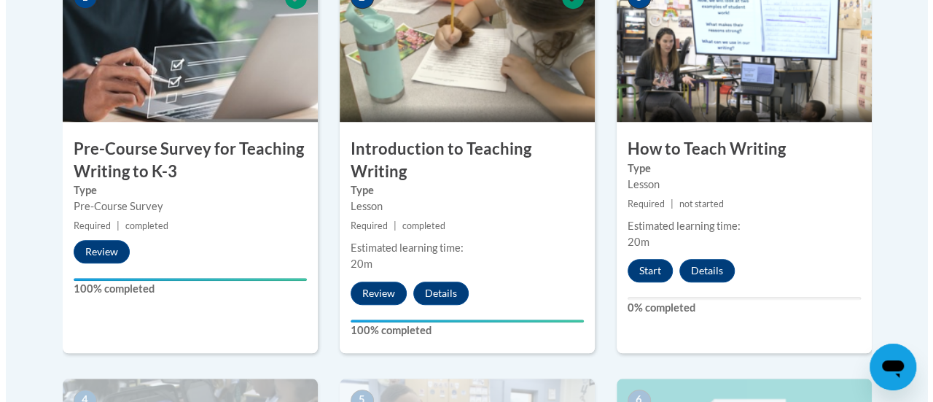
scroll to position [498, 0]
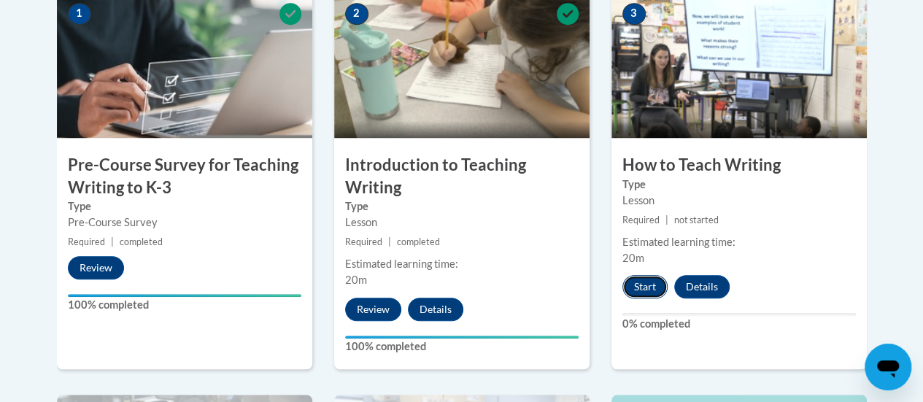
click at [651, 281] on button "Start" at bounding box center [644, 286] width 45 height 23
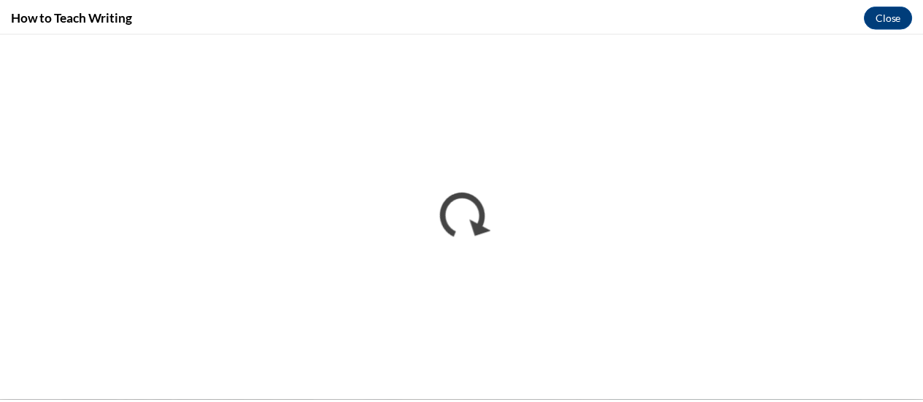
scroll to position [0, 0]
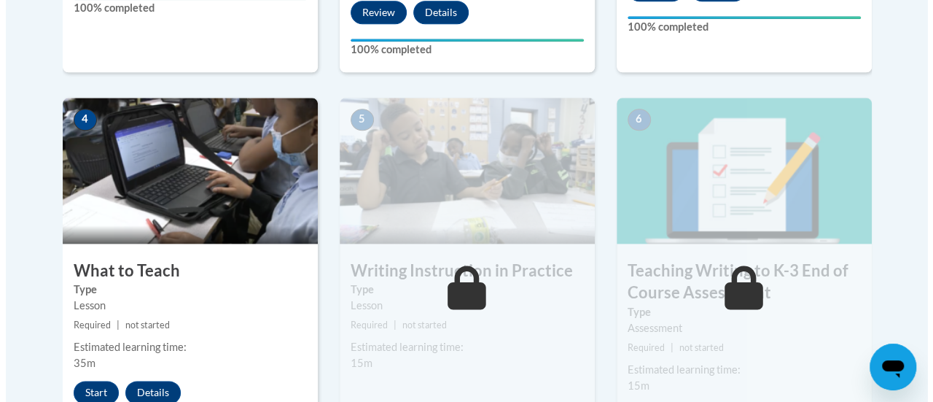
scroll to position [797, 0]
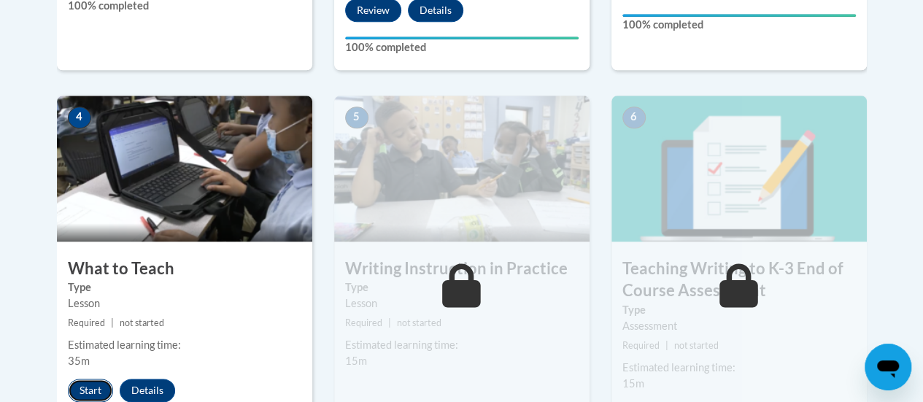
click at [96, 387] on button "Start" at bounding box center [90, 389] width 45 height 23
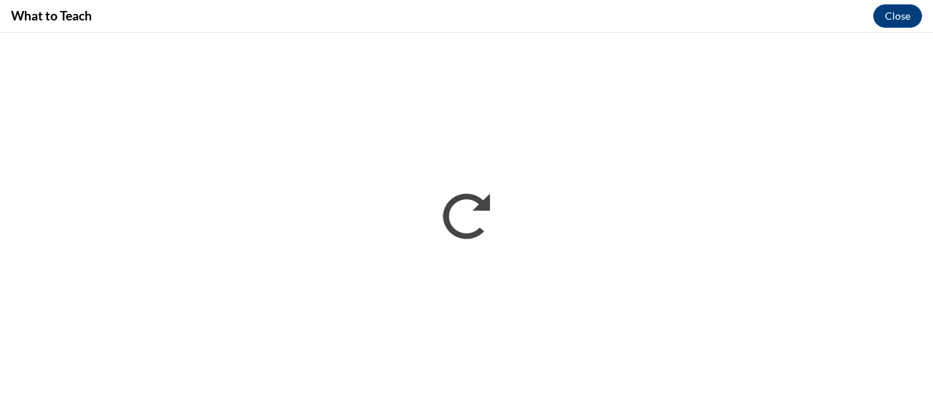
scroll to position [0, 0]
